Goal: Task Accomplishment & Management: Manage account settings

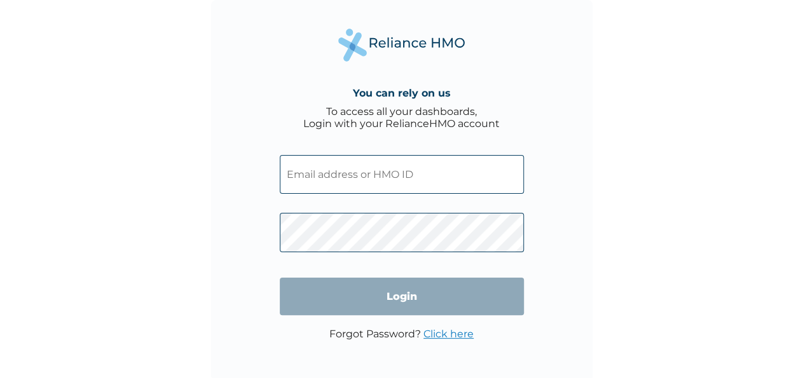
click at [349, 174] on input "text" at bounding box center [402, 174] width 244 height 39
click at [352, 173] on input "text" at bounding box center [402, 174] width 244 height 39
drag, startPoint x: 360, startPoint y: 169, endPoint x: 372, endPoint y: 173, distance: 12.3
click at [372, 173] on input "text" at bounding box center [402, 174] width 244 height 39
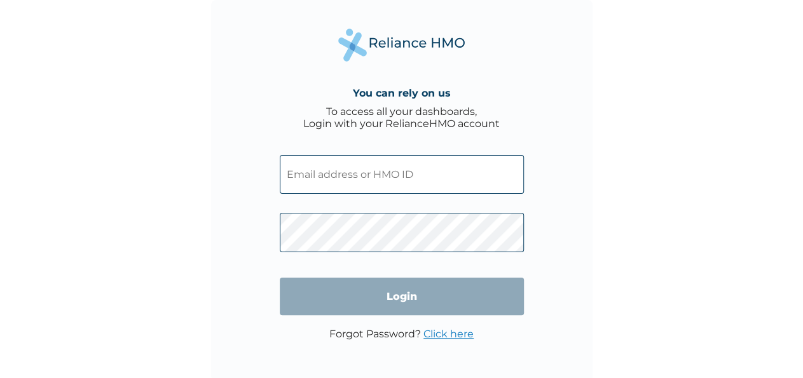
click at [372, 173] on input "text" at bounding box center [402, 174] width 244 height 39
drag, startPoint x: 372, startPoint y: 173, endPoint x: 392, endPoint y: 175, distance: 20.4
click at [392, 175] on input "text" at bounding box center [402, 174] width 244 height 39
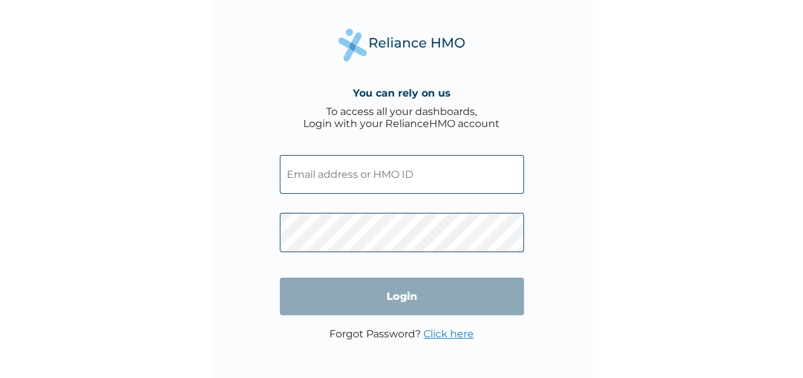
click at [392, 175] on input "text" at bounding box center [402, 174] width 244 height 39
